Goal: Transaction & Acquisition: Purchase product/service

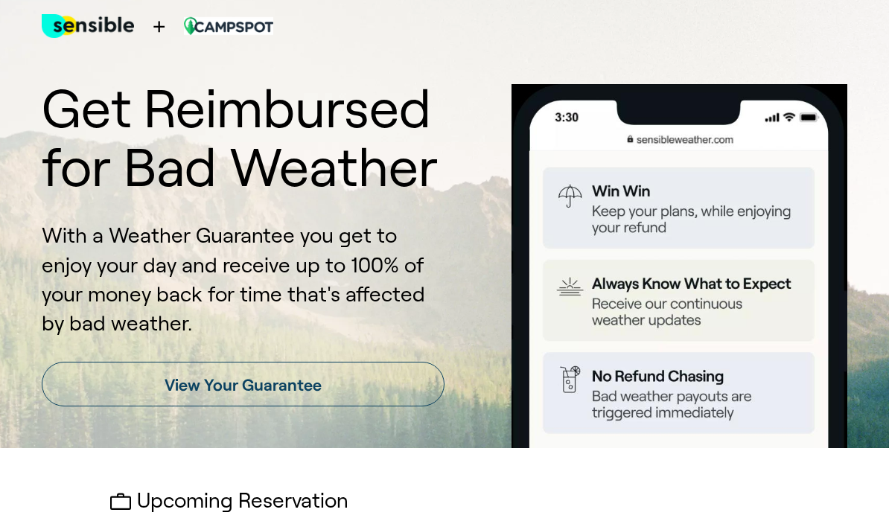
scroll to position [35, 0]
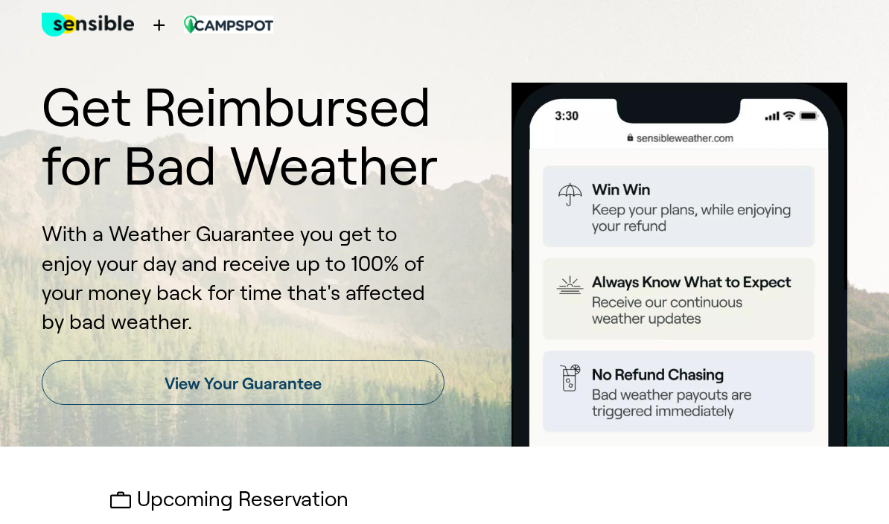
click at [360, 387] on link "View Your Guarantee" at bounding box center [243, 382] width 403 height 45
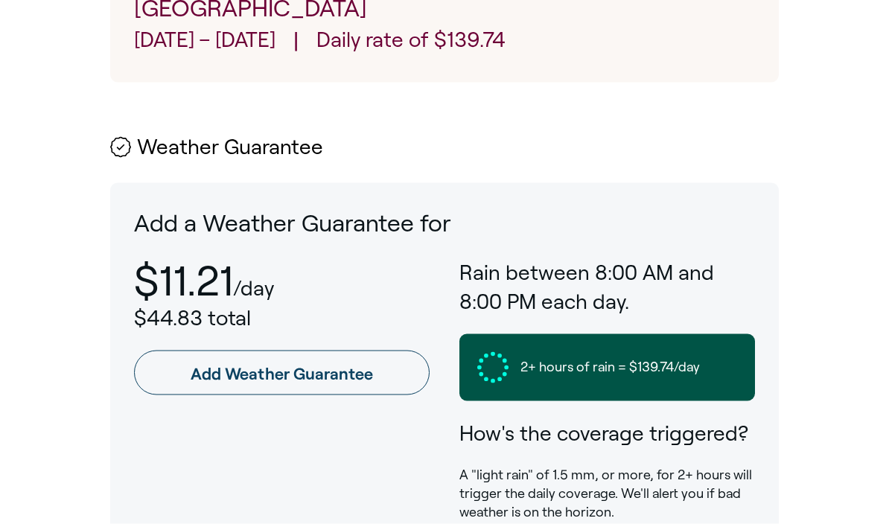
scroll to position [715, 0]
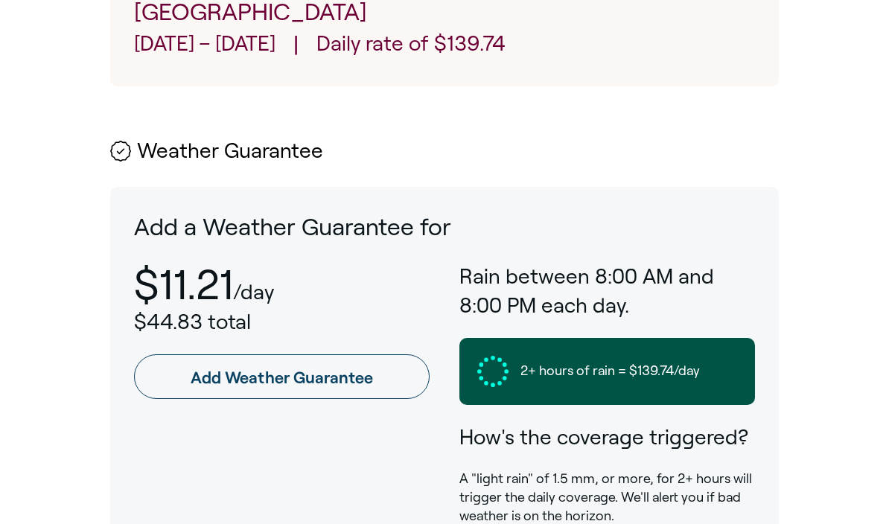
click at [339, 354] on link "Add Weather Guarantee" at bounding box center [282, 376] width 296 height 45
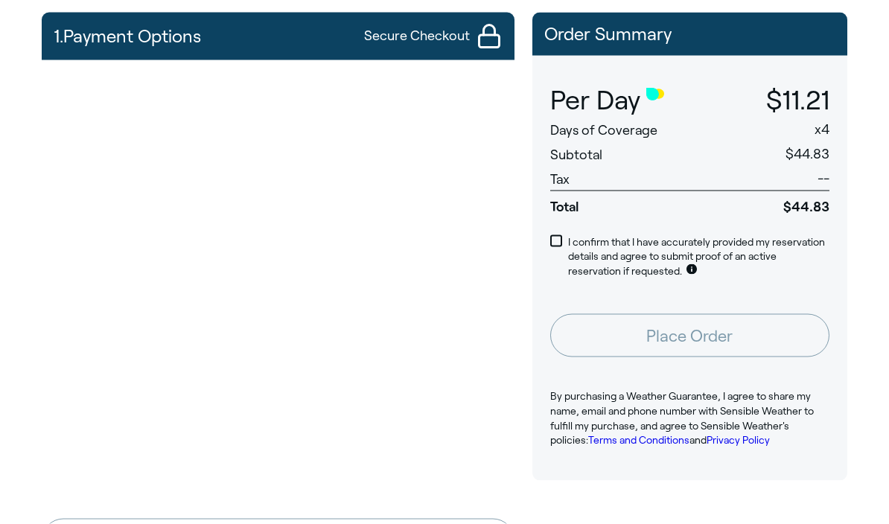
scroll to position [150, 0]
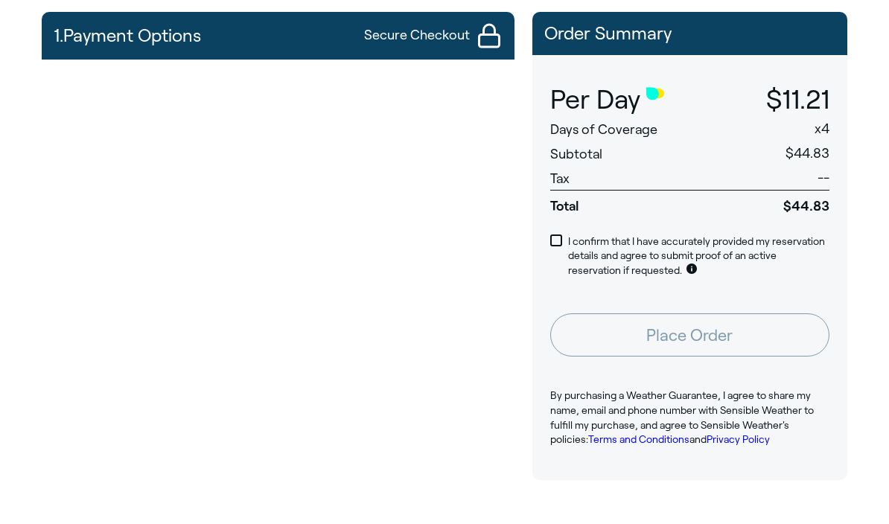
click at [556, 237] on span at bounding box center [556, 240] width 12 height 12
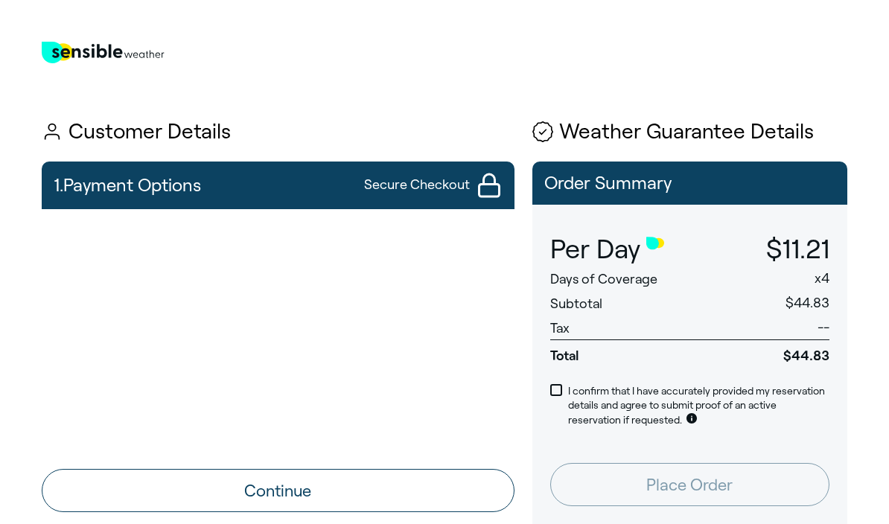
scroll to position [9, 0]
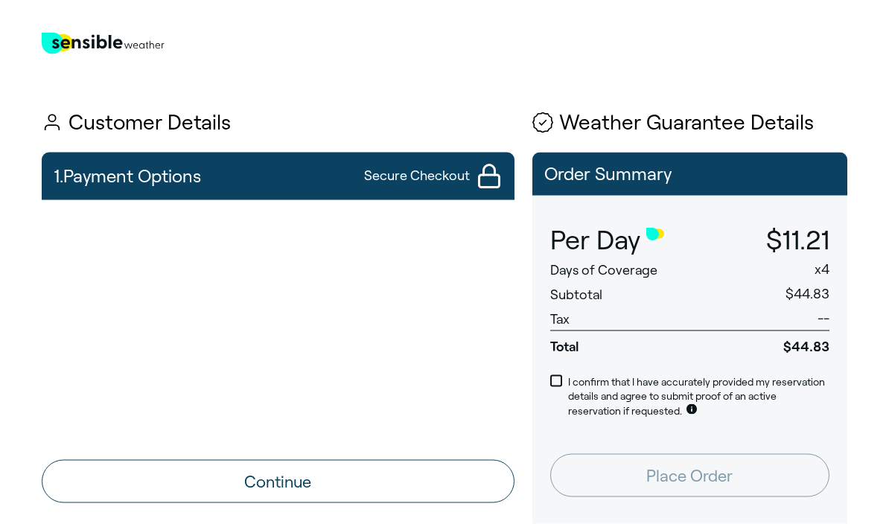
click at [402, 480] on button "Continue" at bounding box center [278, 481] width 473 height 43
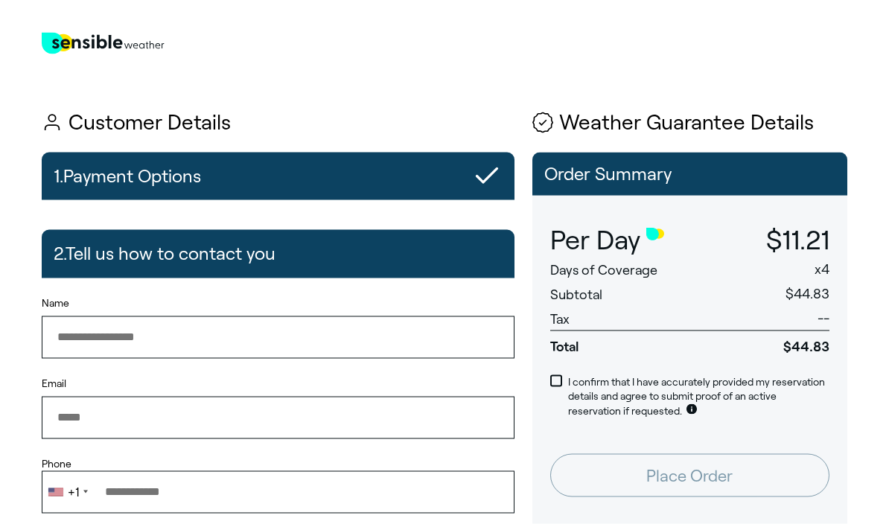
scroll to position [10, 0]
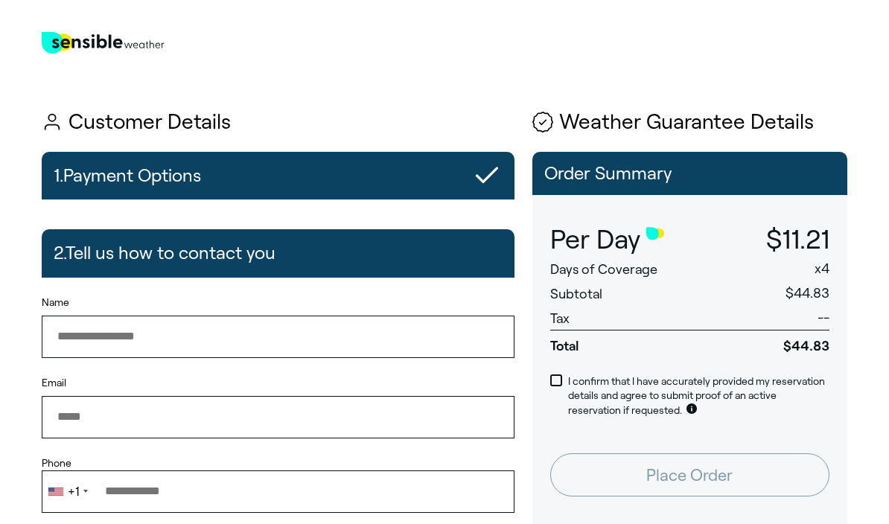
click at [189, 336] on input "Name" at bounding box center [278, 337] width 473 height 42
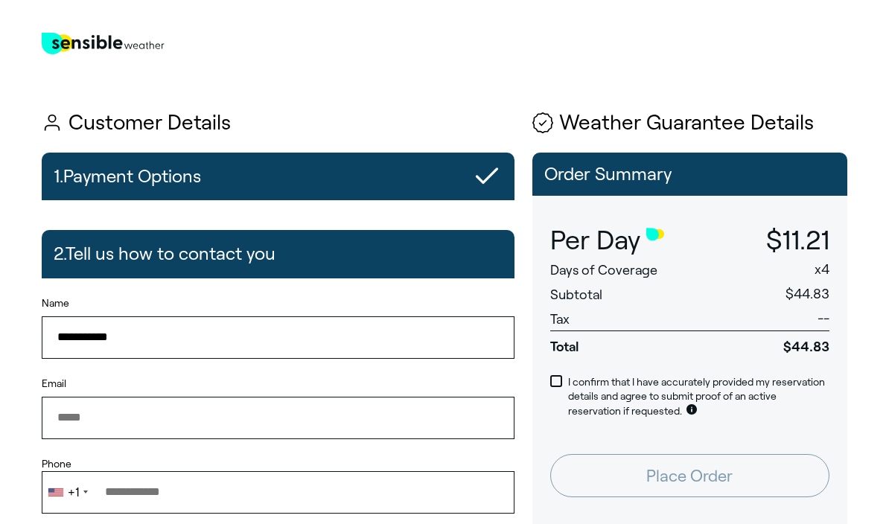
type input "**********"
click at [158, 417] on input "Email" at bounding box center [278, 418] width 473 height 42
type input "**********"
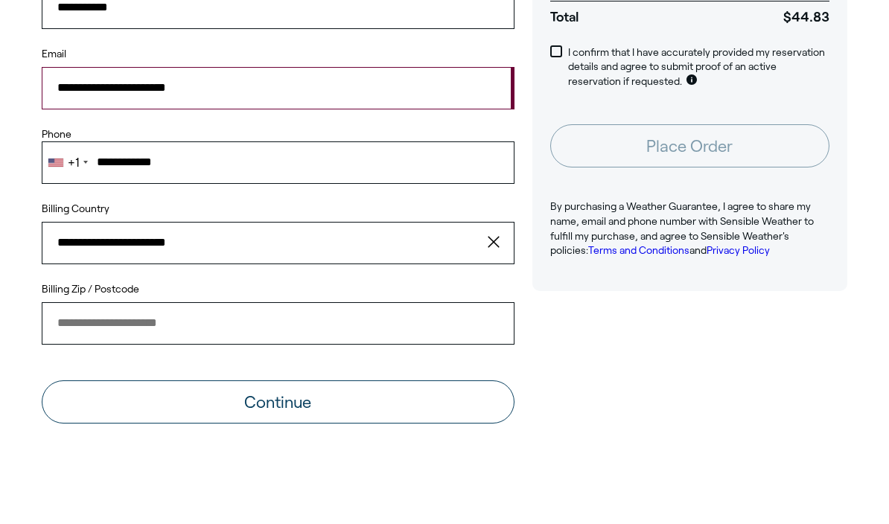
scroll to position [290, 0]
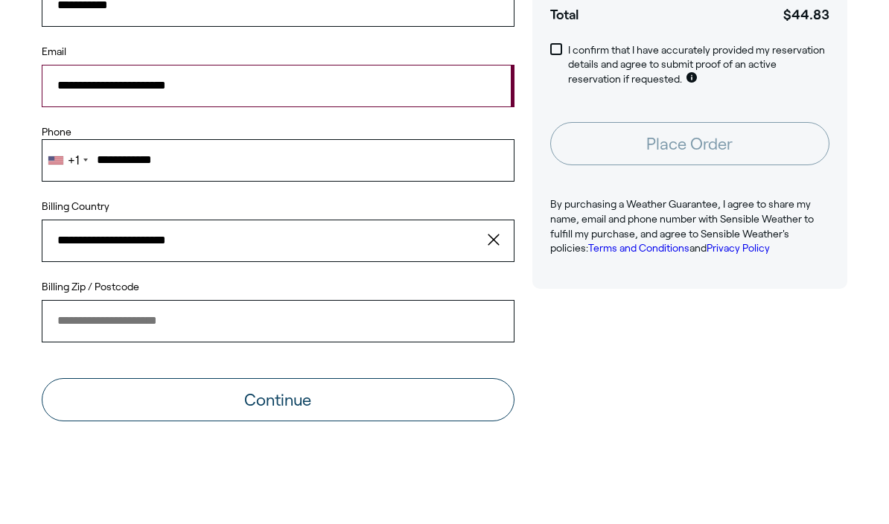
click at [188, 351] on input "Billing Zip / Postcode" at bounding box center [278, 372] width 473 height 42
type input "*****"
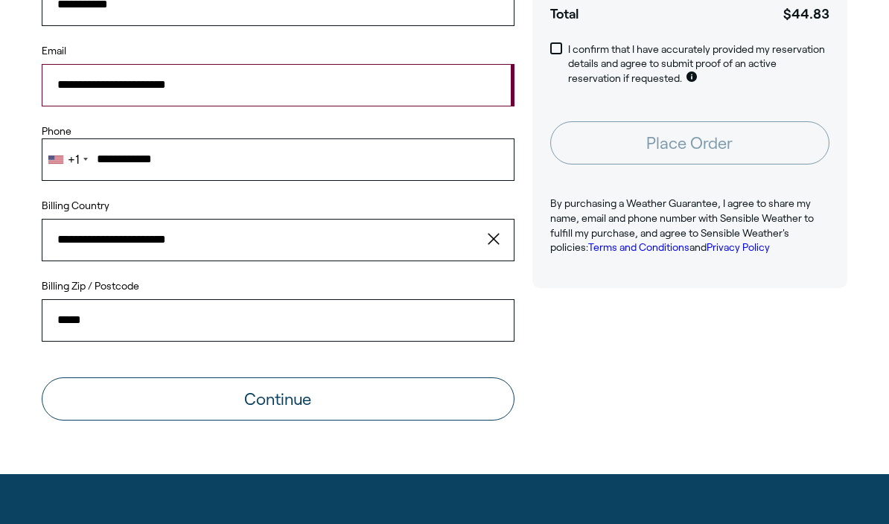
click at [388, 392] on button "Continue" at bounding box center [278, 398] width 473 height 43
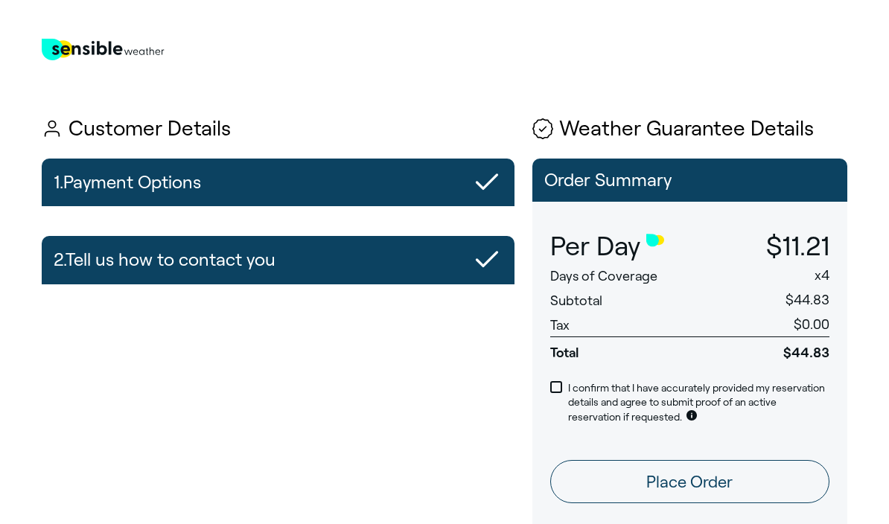
scroll to position [0, 0]
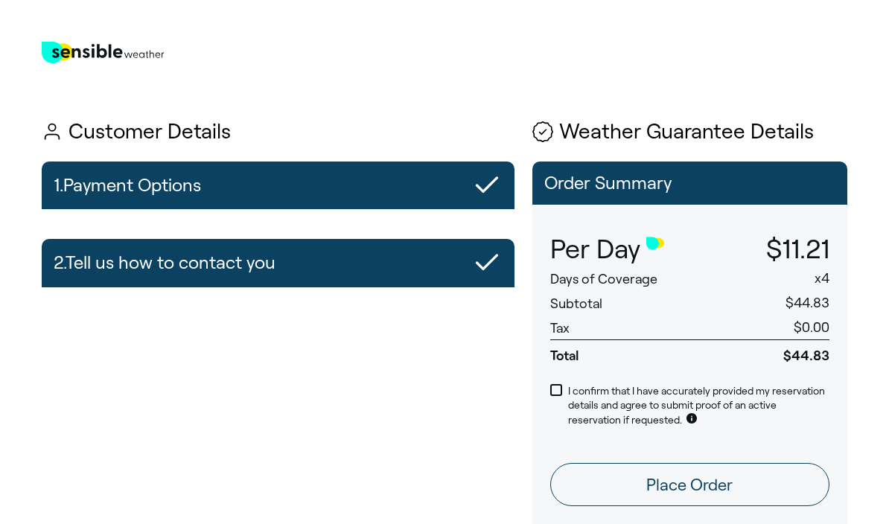
click at [729, 478] on button "Place Order" at bounding box center [689, 484] width 279 height 43
